Goal: Task Accomplishment & Management: Manage account settings

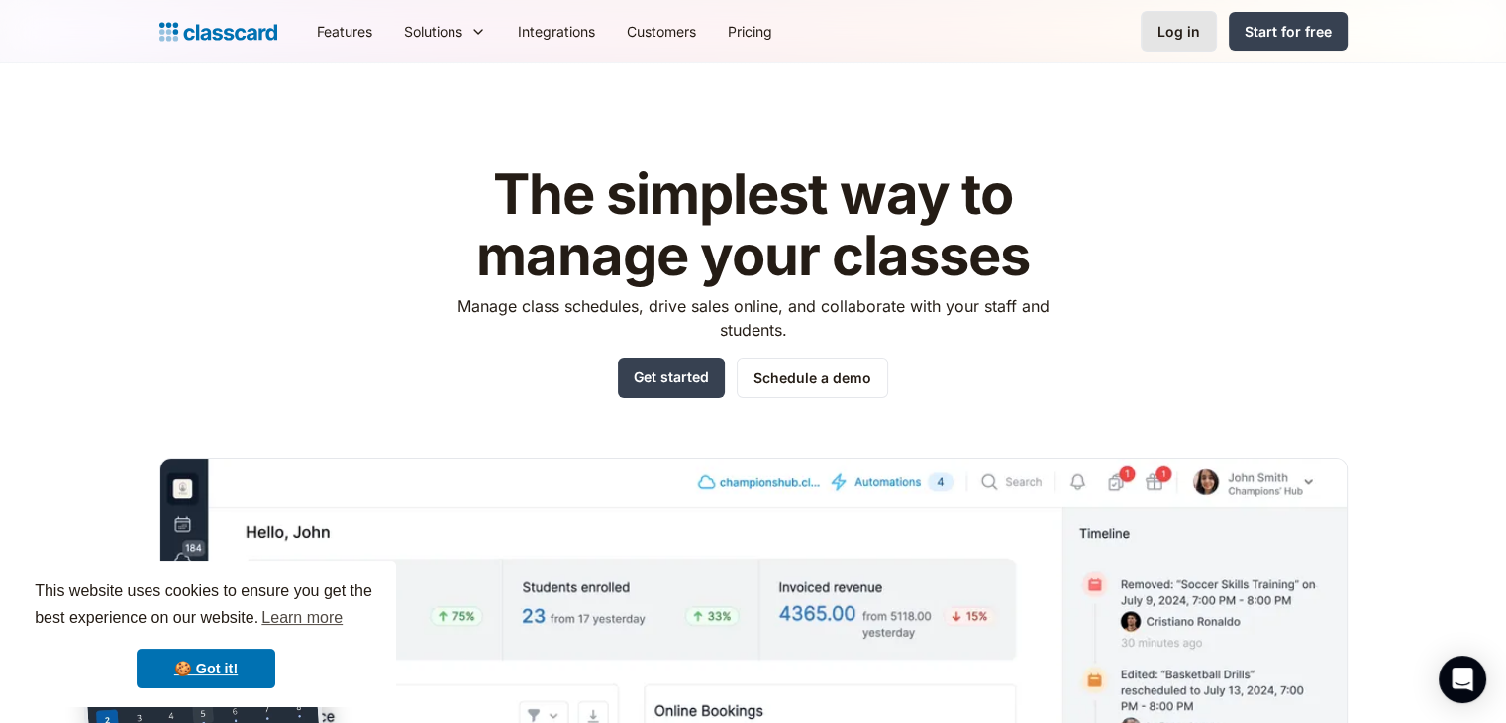
click at [1209, 37] on link "Log in" at bounding box center [1179, 31] width 76 height 41
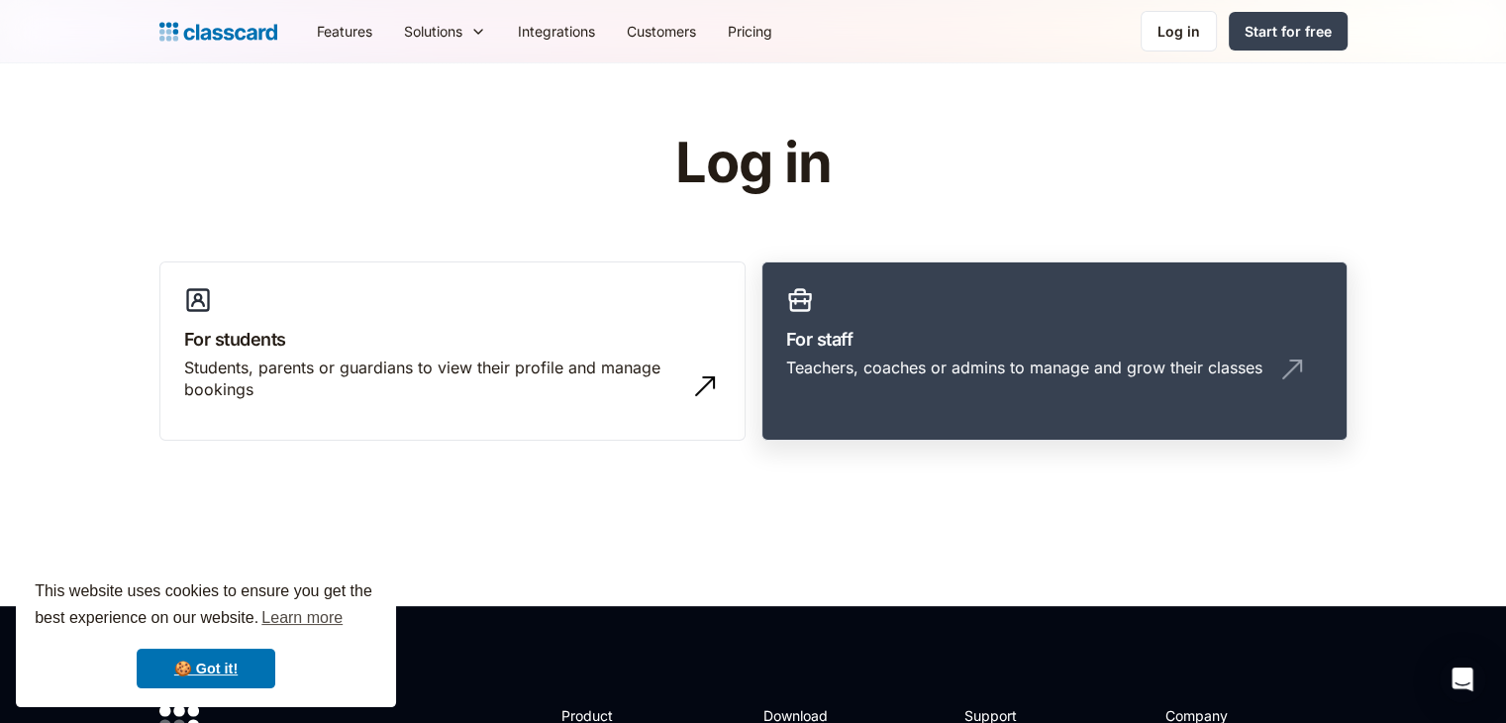
click at [1061, 318] on link "For staff Teachers, coaches or admins to manage and grow their classes" at bounding box center [1055, 351] width 586 height 180
